Goal: Find specific page/section: Find specific page/section

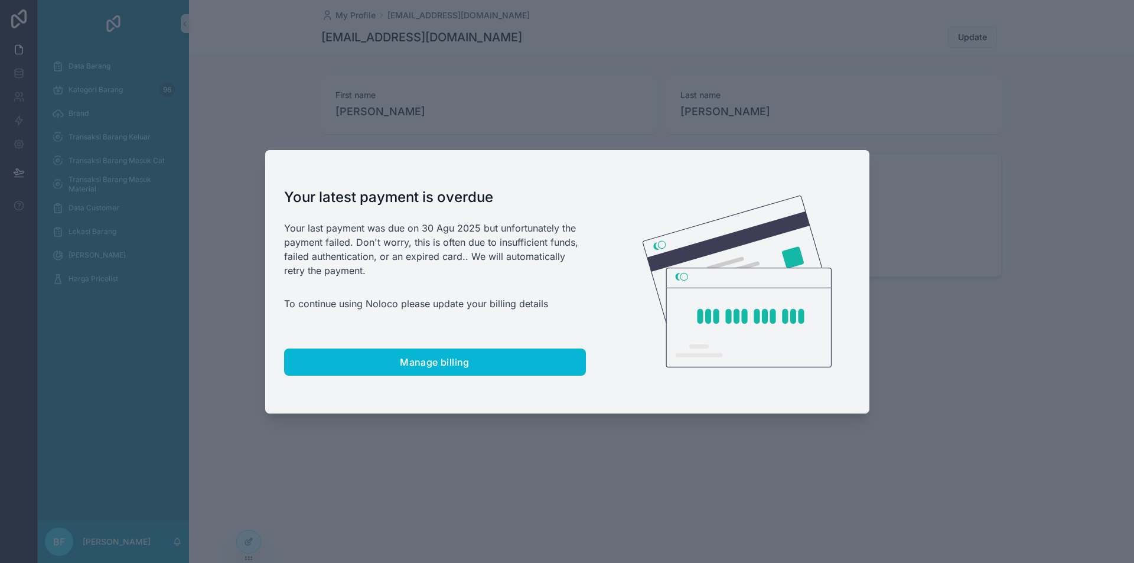
click at [113, 132] on div at bounding box center [567, 281] width 1134 height 563
click at [115, 133] on div at bounding box center [567, 281] width 1134 height 563
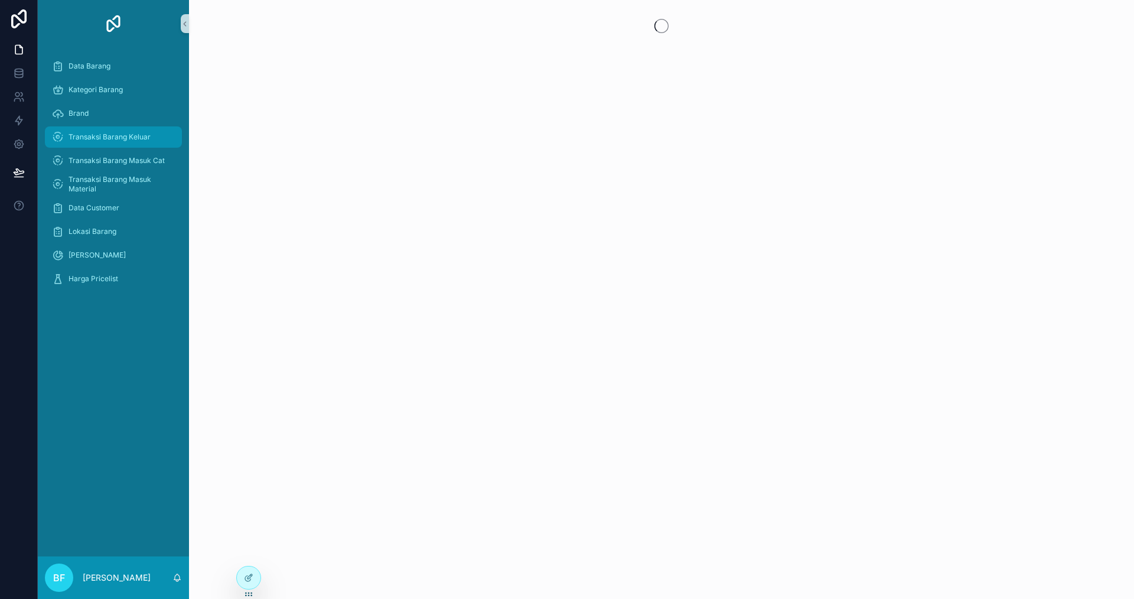
click at [137, 141] on span "Transaksi Barang Keluar" at bounding box center [110, 136] width 82 height 9
